Goal: Book appointment/travel/reservation

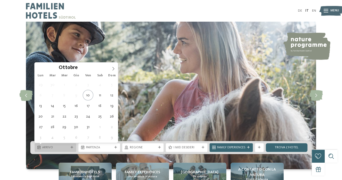
click at [52, 149] on span "Arrivo" at bounding box center [55, 147] width 26 height 4
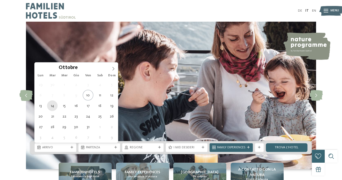
type div "[DATE]"
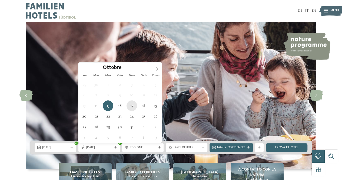
type div "[DATE]"
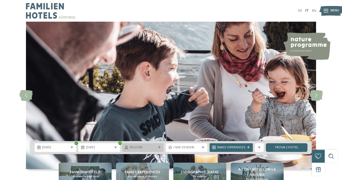
click at [146, 149] on span "Regione" at bounding box center [143, 147] width 26 height 4
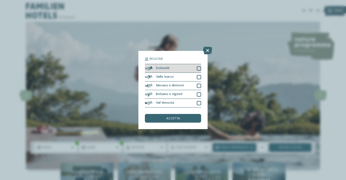
click at [182, 69] on div "Dolomiti" at bounding box center [173, 68] width 56 height 9
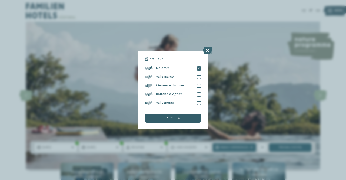
click at [178, 114] on div "accetta" at bounding box center [173, 118] width 56 height 9
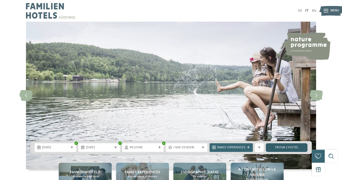
click at [282, 144] on link "trova l’hotel" at bounding box center [287, 147] width 42 height 9
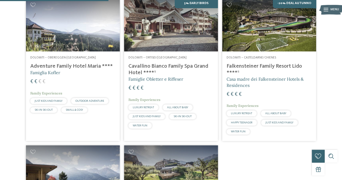
scroll to position [156, 0]
